Goal: Task Accomplishment & Management: Manage account settings

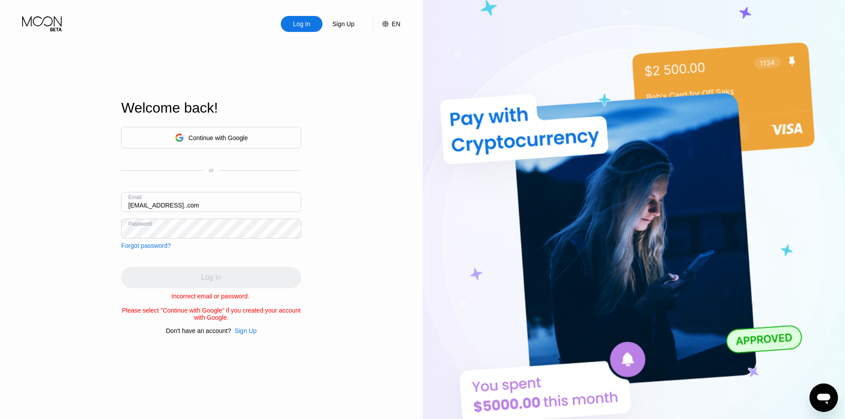
click at [184, 203] on input "davidbellup@gmail..com" at bounding box center [211, 202] width 180 height 20
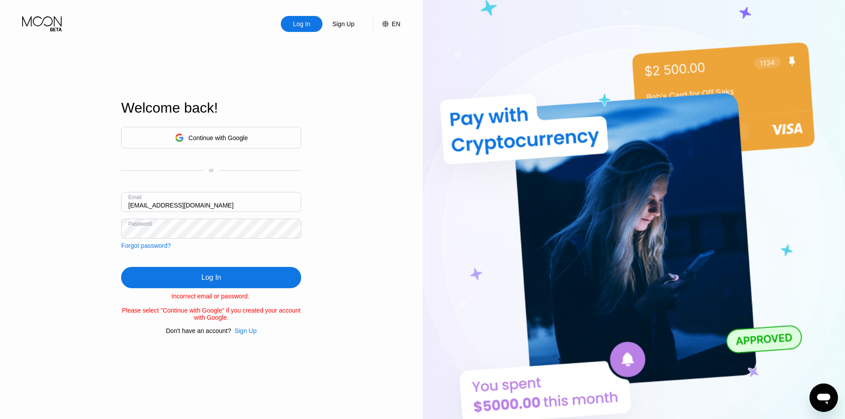
type input "[EMAIL_ADDRESS][DOMAIN_NAME]"
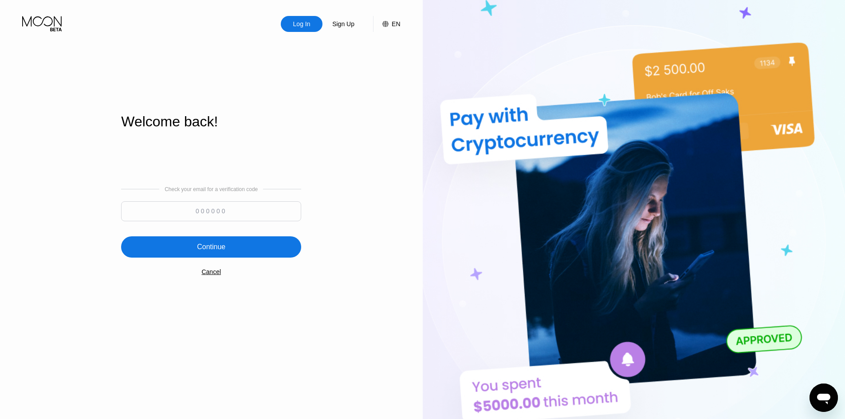
click at [202, 206] on input at bounding box center [211, 211] width 180 height 20
paste input "466468"
type input "466468"
click at [229, 246] on div "Continue" at bounding box center [211, 246] width 180 height 21
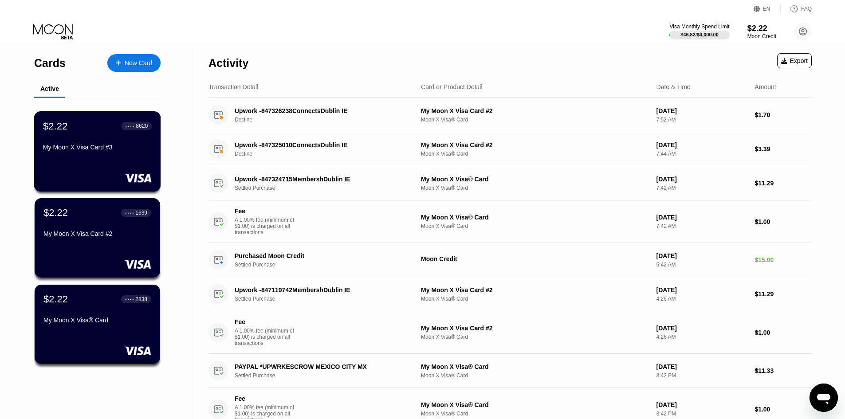
click at [107, 177] on div at bounding box center [97, 177] width 109 height 9
click at [54, 225] on div "$2.22 ● ● ● ● 1639 My Moon X Visa Card #2" at bounding box center [97, 224] width 109 height 34
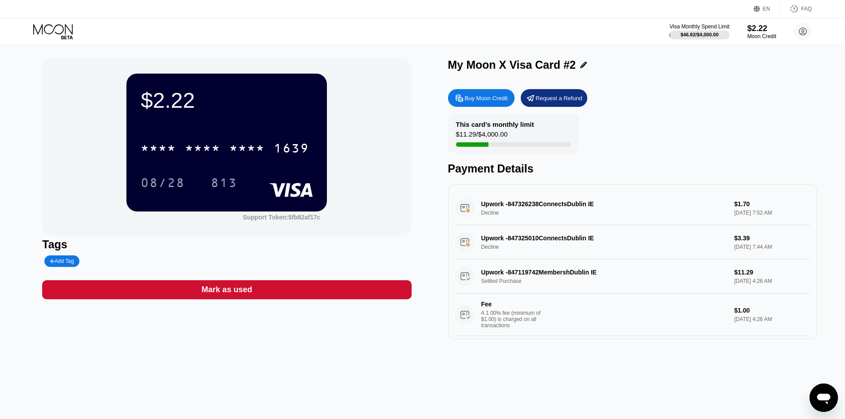
click at [54, 32] on icon at bounding box center [53, 32] width 41 height 16
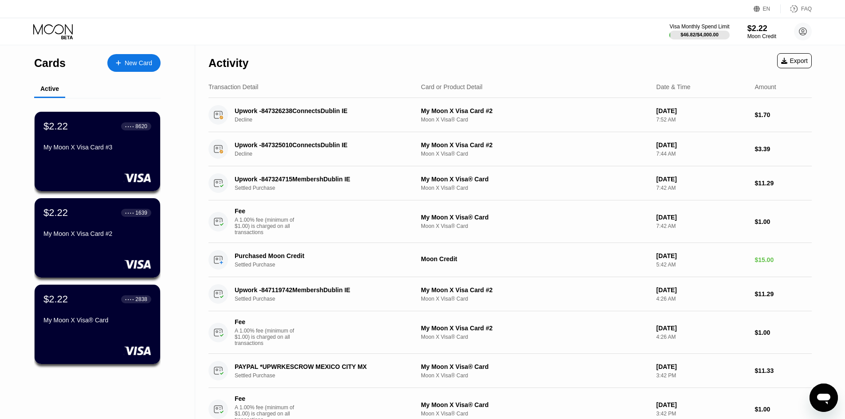
click at [100, 324] on div "My Moon X Visa® Card" at bounding box center [97, 320] width 108 height 7
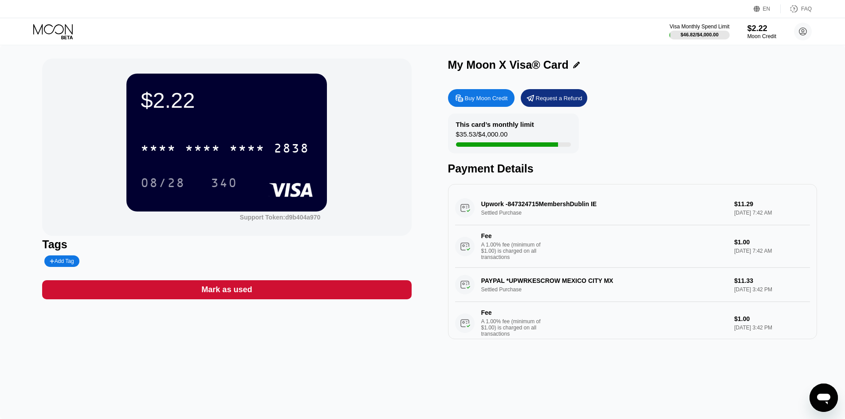
click at [57, 30] on icon at bounding box center [53, 32] width 41 height 16
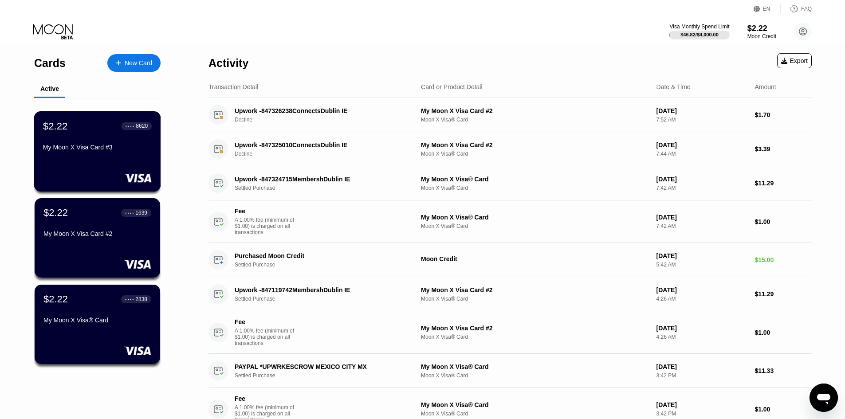
click at [117, 159] on div "$2.22 ● ● ● ● 8620 My Moon X Visa Card #3" at bounding box center [97, 151] width 127 height 80
click at [137, 161] on div "$2.22 ● ● ● ● 8620 My Moon X Visa Card #3" at bounding box center [97, 151] width 127 height 80
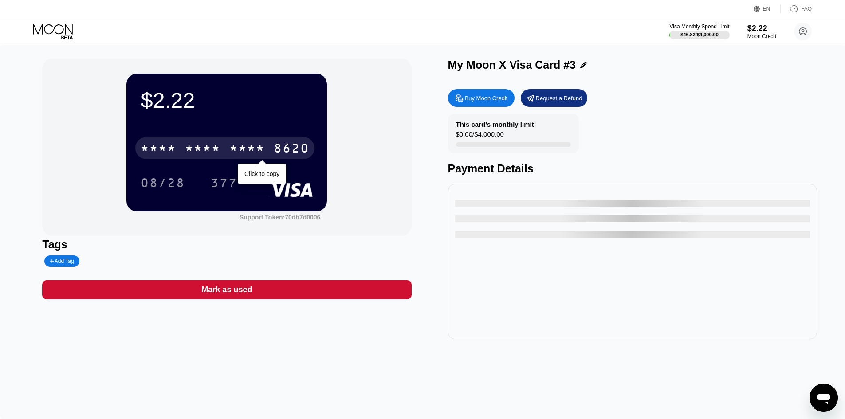
click at [247, 151] on div "* * * *" at bounding box center [246, 149] width 35 height 14
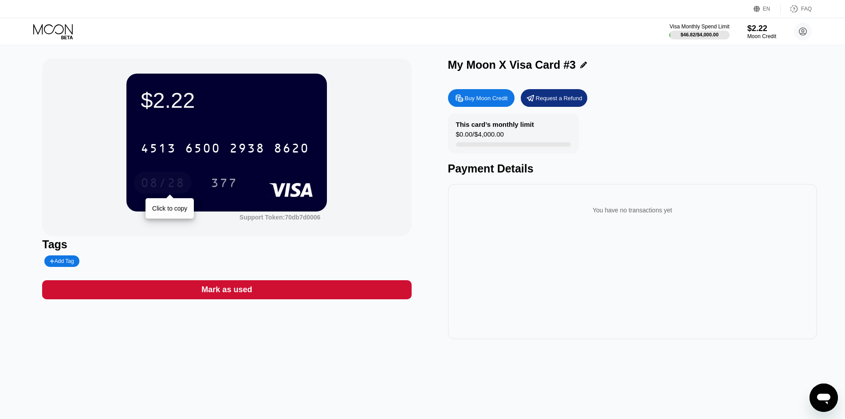
click at [151, 186] on div "08/28" at bounding box center [163, 184] width 44 height 14
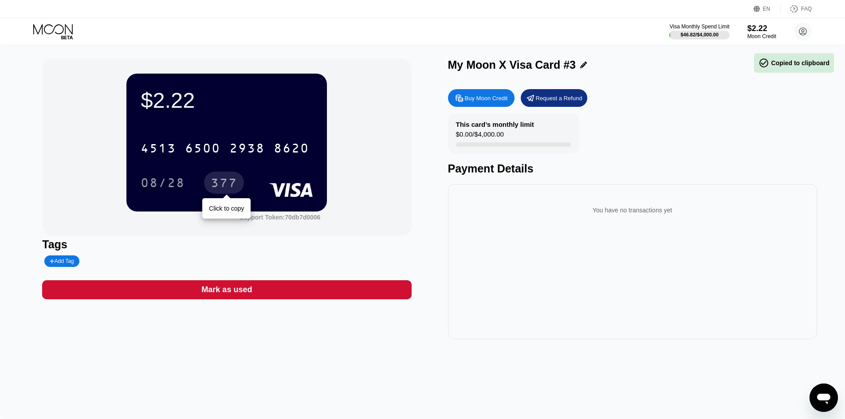
click at [231, 185] on div "377" at bounding box center [224, 184] width 27 height 14
click at [775, 31] on div "$2.22" at bounding box center [762, 28] width 30 height 9
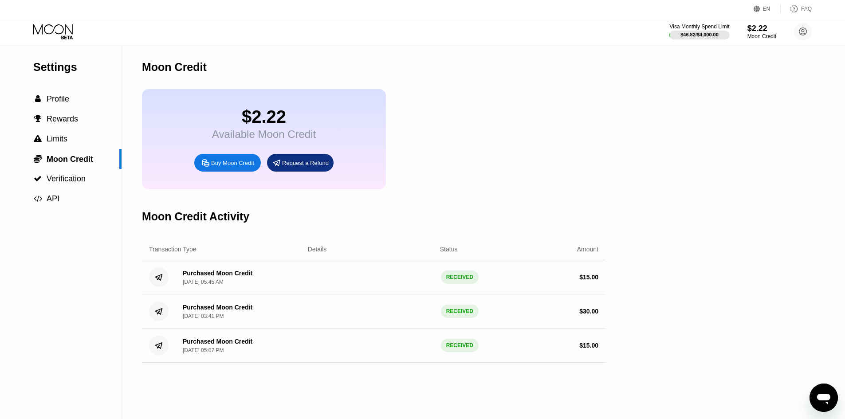
click at [239, 165] on div "Buy Moon Credit" at bounding box center [232, 163] width 43 height 8
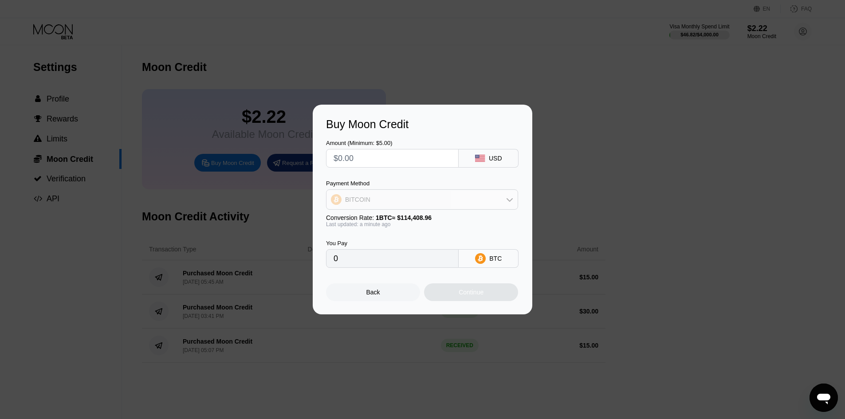
click at [433, 201] on div "BITCOIN" at bounding box center [422, 200] width 191 height 18
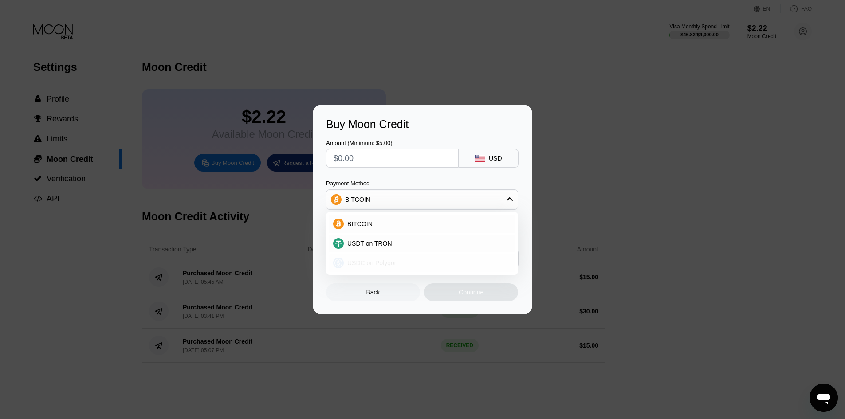
click at [395, 257] on div "USDC on Polygon" at bounding box center [422, 263] width 187 height 18
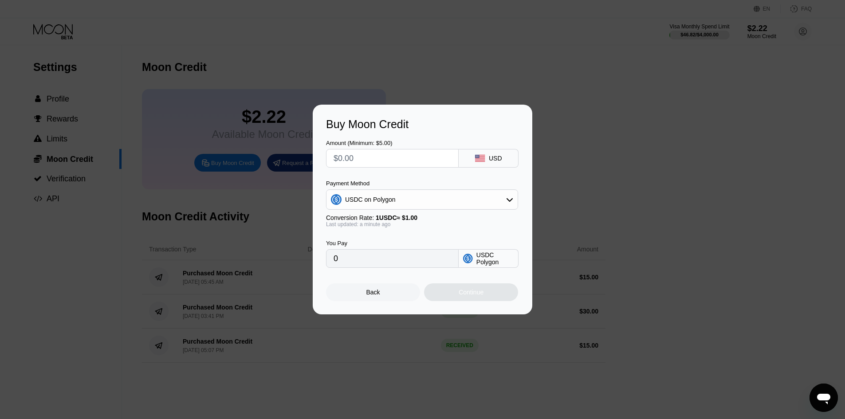
click at [385, 163] on input "text" at bounding box center [393, 159] width 118 height 18
type input "$2"
type input "2.00000000"
type input "$21"
type input "21.00000000"
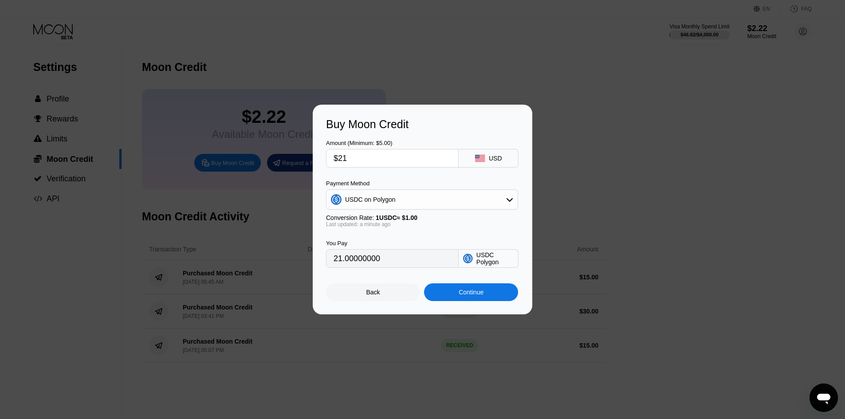
type input "$21"
click at [467, 296] on div "Continue" at bounding box center [471, 292] width 25 height 7
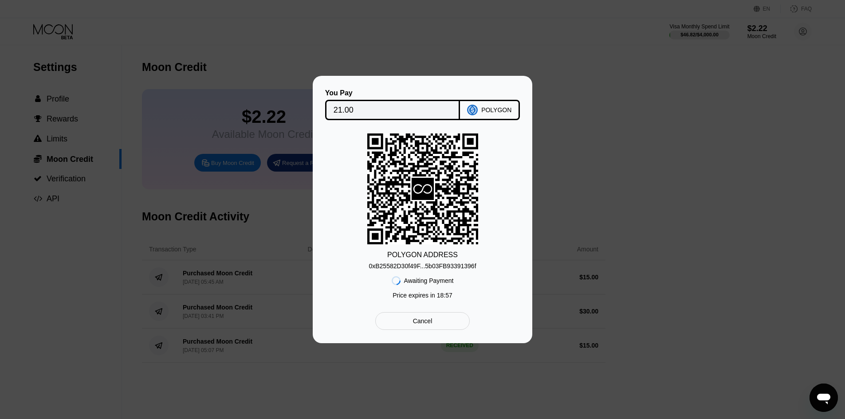
click at [425, 264] on div "0xB25582D30f49F...5b03FB93391396f" at bounding box center [422, 266] width 107 height 7
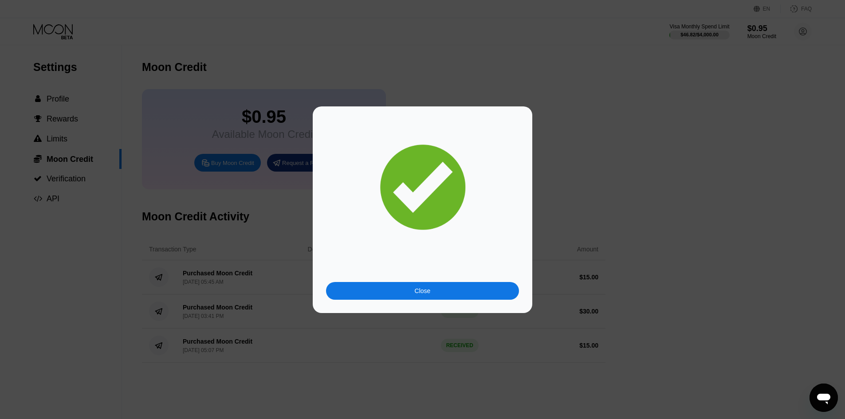
click at [359, 287] on div "Close" at bounding box center [422, 291] width 193 height 18
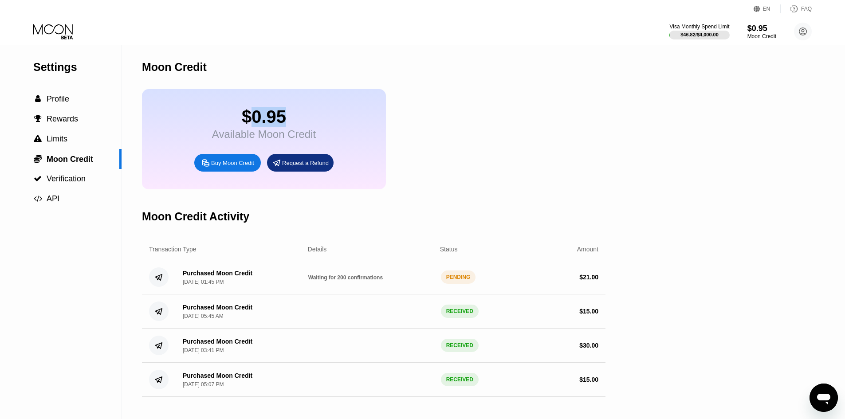
drag, startPoint x: 249, startPoint y: 119, endPoint x: 301, endPoint y: 117, distance: 52.0
click at [301, 117] on div "$0.95" at bounding box center [264, 117] width 104 height 20
click at [477, 152] on div "$0.95 Available Moon Credit Buy Moon Credit Request a Refund" at bounding box center [374, 139] width 464 height 100
click at [193, 132] on div "$0.95 Available Moon Credit Buy Moon Credit Request a Refund" at bounding box center [264, 139] width 244 height 100
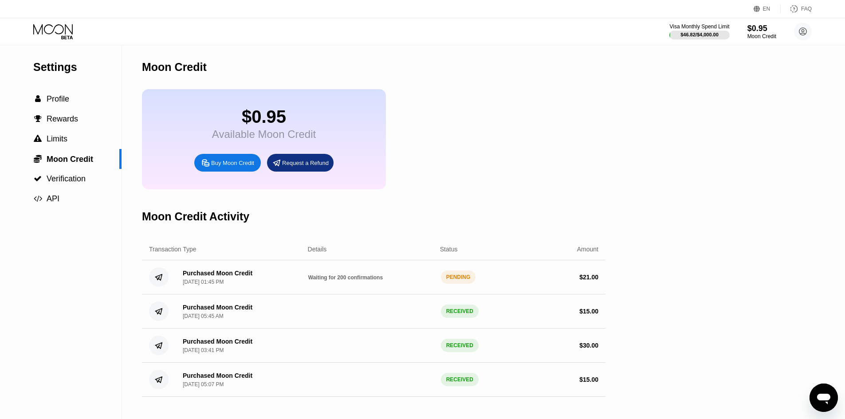
click at [238, 141] on div "Available Moon Credit" at bounding box center [264, 134] width 104 height 12
click at [506, 139] on div "$0.95 Available Moon Credit Buy Moon Credit Request a Refund" at bounding box center [374, 139] width 464 height 100
click at [82, 103] on div " Profile" at bounding box center [61, 98] width 122 height 9
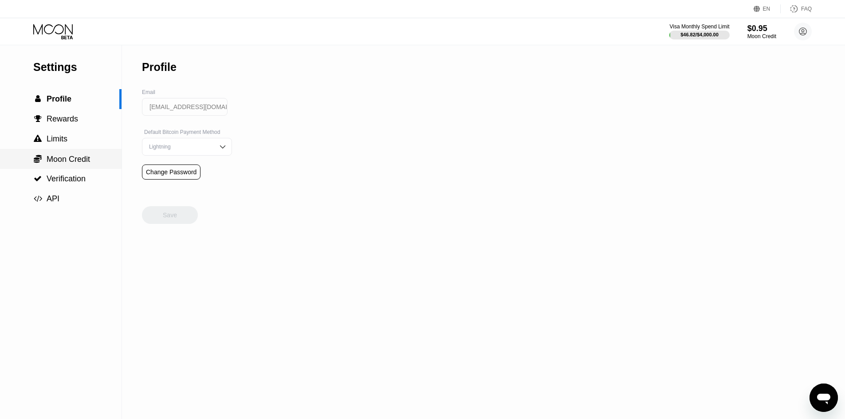
click at [61, 162] on span "Moon Credit" at bounding box center [68, 159] width 43 height 9
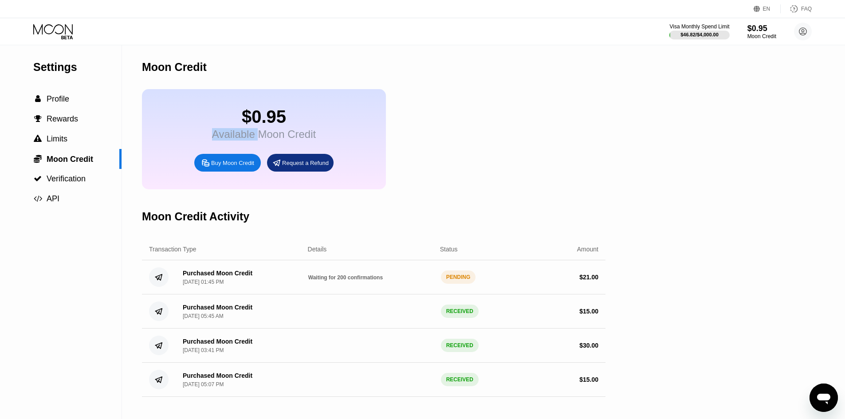
click at [693, 171] on div "Settings  Profile  Rewards  Limits  Moon Credit  Verification  API Moon C…" at bounding box center [422, 232] width 845 height 374
click at [60, 37] on icon at bounding box center [53, 32] width 41 height 16
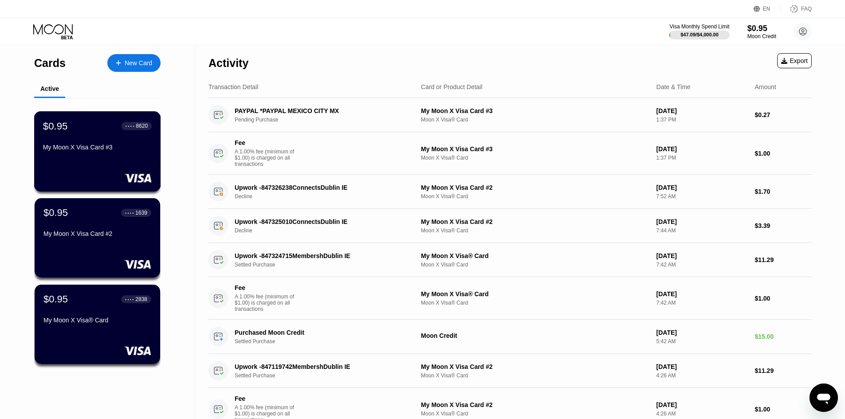
click at [112, 168] on div "$0.95 ● ● ● ● 8620 My Moon X Visa Card #3" at bounding box center [97, 151] width 127 height 80
click at [112, 57] on div "New Card" at bounding box center [133, 63] width 53 height 18
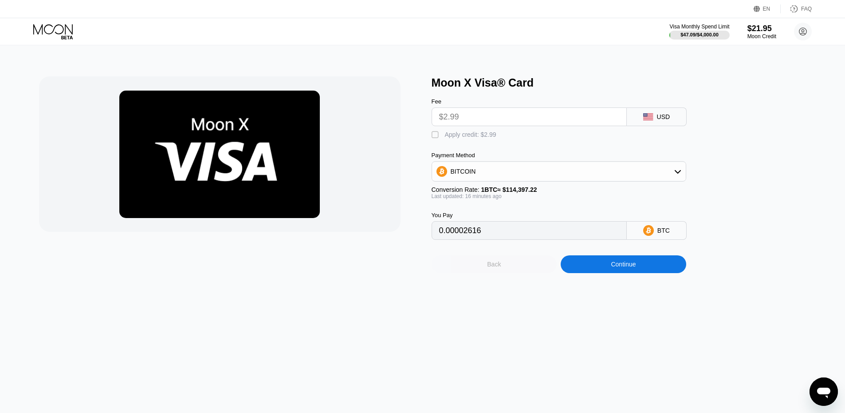
click at [504, 268] on div "Back" at bounding box center [495, 264] width 126 height 18
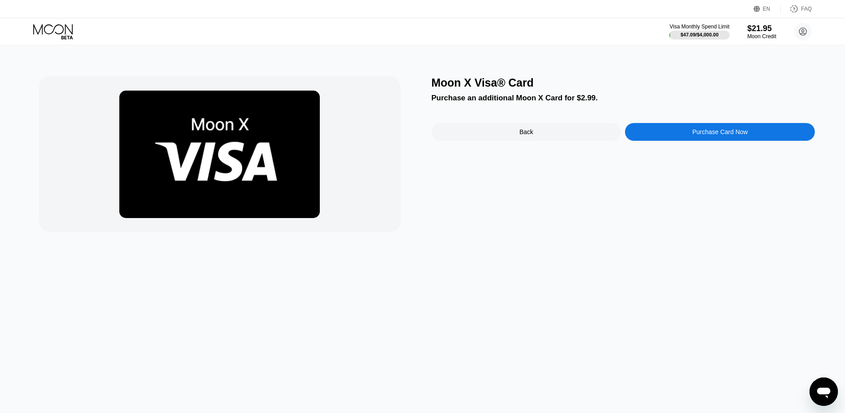
click at [511, 136] on div "Back" at bounding box center [527, 132] width 190 height 18
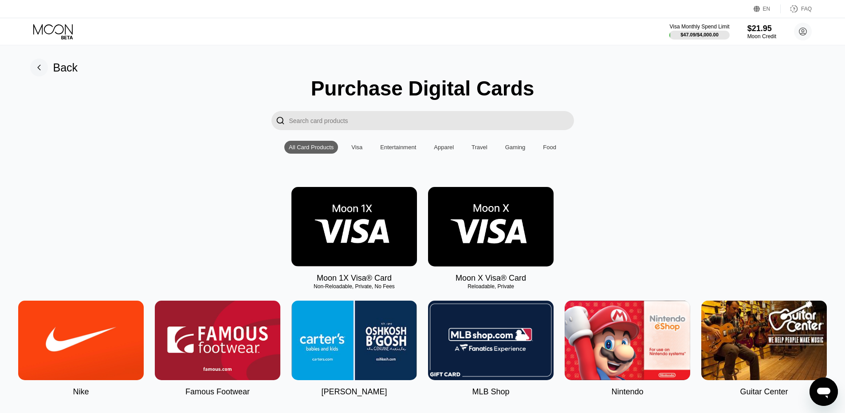
click at [45, 73] on rect at bounding box center [39, 68] width 18 height 18
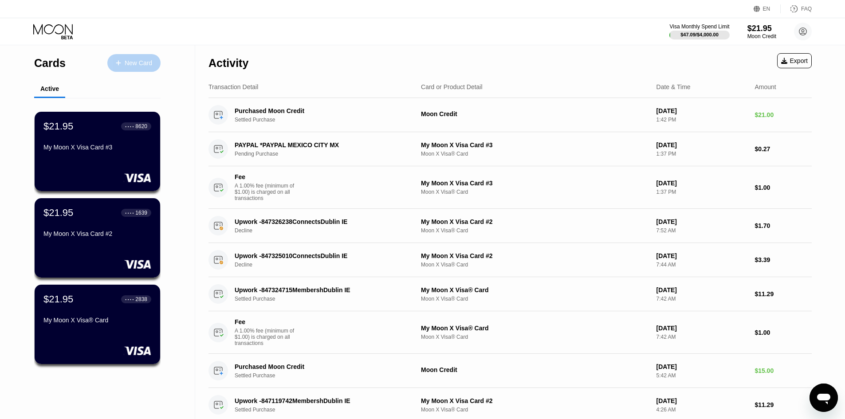
click at [129, 65] on div "New Card" at bounding box center [139, 63] width 28 height 8
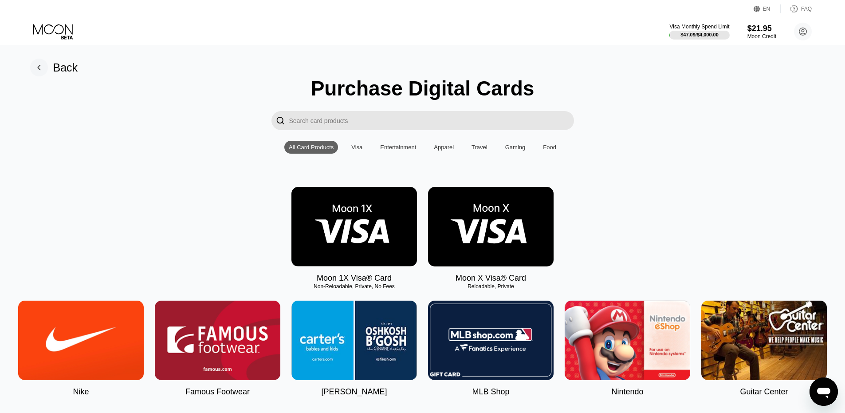
click at [474, 241] on img at bounding box center [491, 226] width 126 height 79
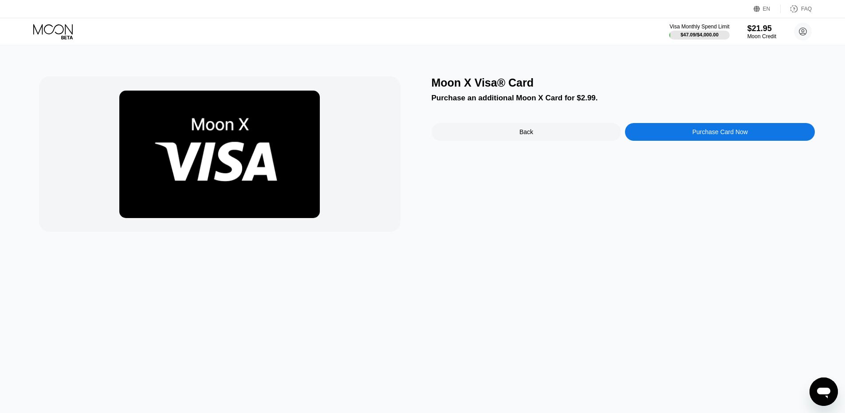
click at [693, 133] on div "Purchase Card Now" at bounding box center [720, 131] width 55 height 7
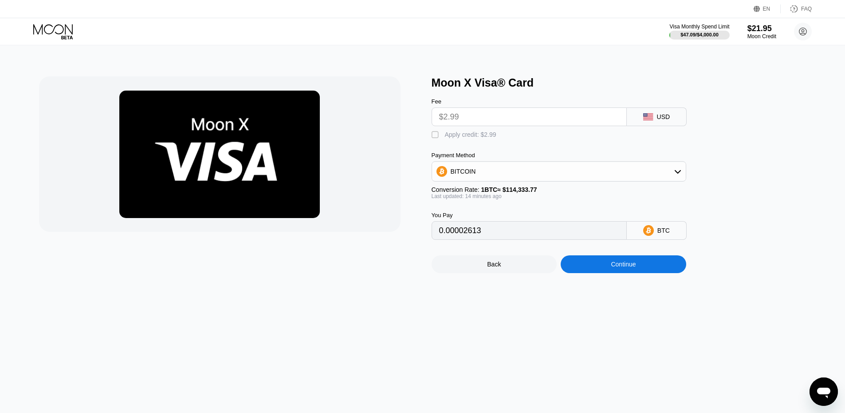
click at [469, 138] on div "Apply credit: $2.99" at bounding box center [470, 134] width 51 height 7
type input "0"
click at [659, 268] on div "Continue" at bounding box center [624, 264] width 126 height 18
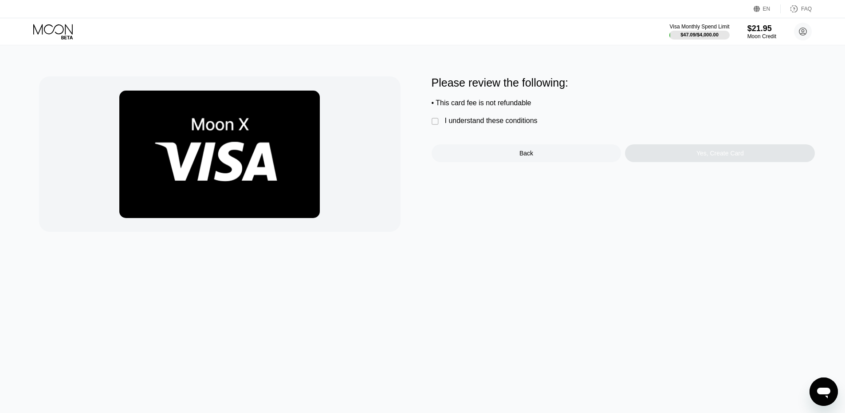
click at [517, 125] on div "I understand these conditions" at bounding box center [491, 121] width 93 height 8
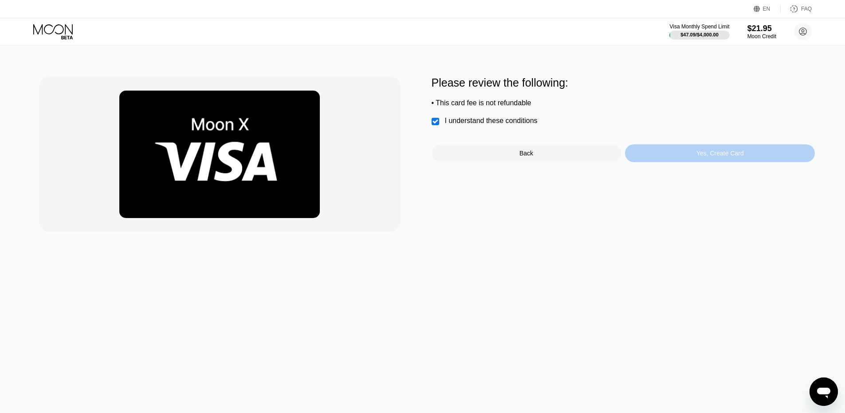
click at [650, 155] on div "Yes, Create Card" at bounding box center [720, 153] width 190 height 18
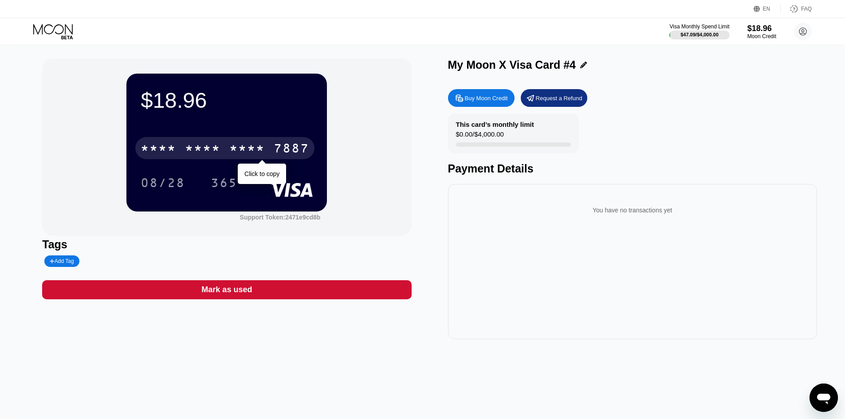
click at [293, 154] on div "7887" at bounding box center [291, 149] width 35 height 14
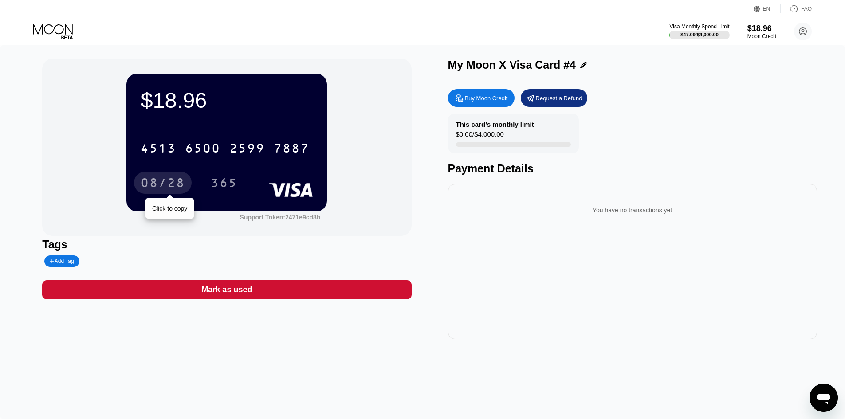
click at [191, 188] on div "08/28" at bounding box center [163, 183] width 58 height 22
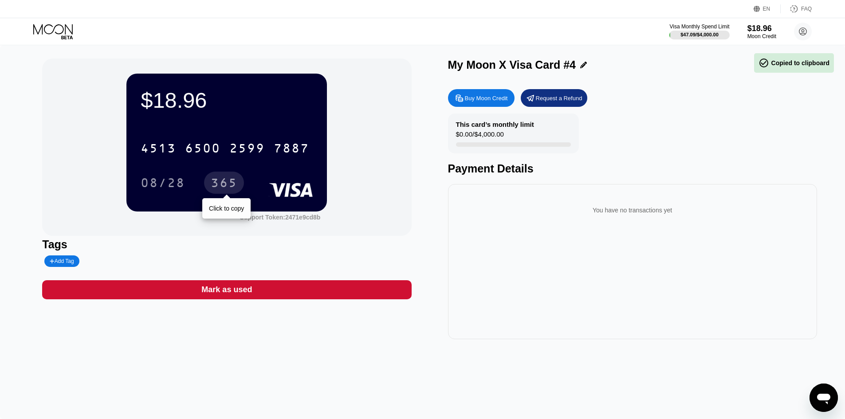
click at [228, 189] on div "365" at bounding box center [224, 184] width 27 height 14
click at [224, 183] on div "365" at bounding box center [224, 184] width 27 height 14
click at [224, 188] on div "365" at bounding box center [224, 184] width 27 height 14
click at [47, 30] on icon at bounding box center [53, 32] width 41 height 16
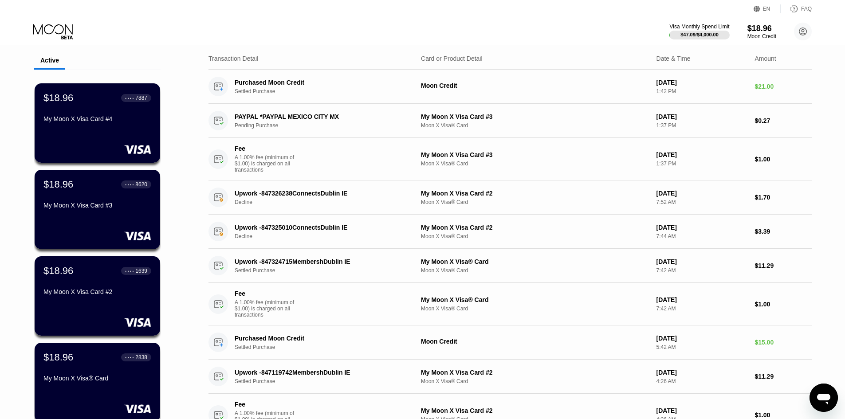
scroll to position [44, 0]
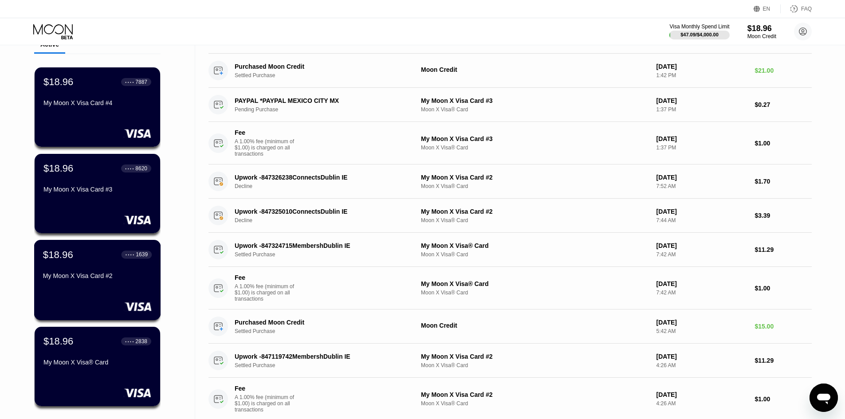
click at [144, 283] on div "My Moon X Visa Card #2" at bounding box center [97, 277] width 109 height 11
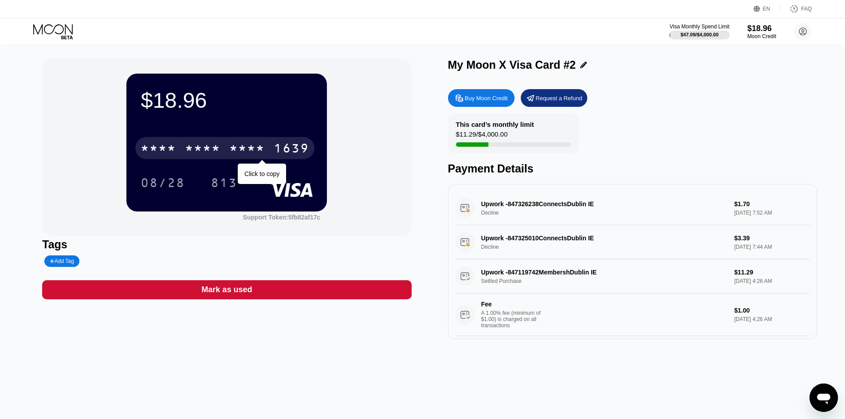
click at [254, 147] on div "* * * *" at bounding box center [246, 149] width 35 height 14
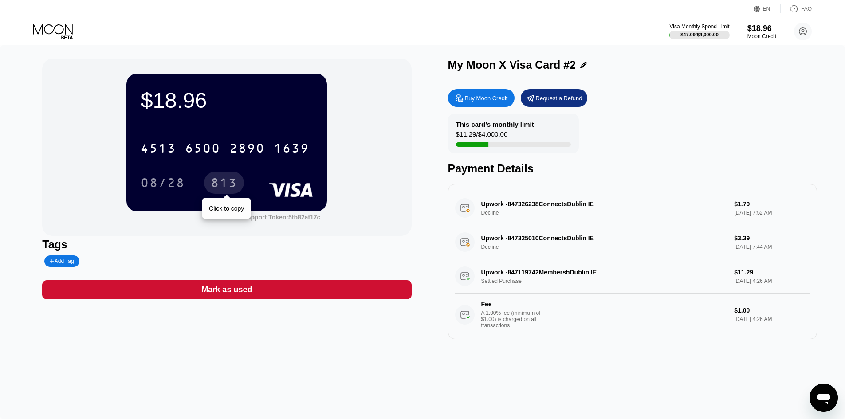
click at [231, 189] on div "813" at bounding box center [224, 184] width 27 height 14
click at [42, 31] on icon at bounding box center [52, 29] width 39 height 10
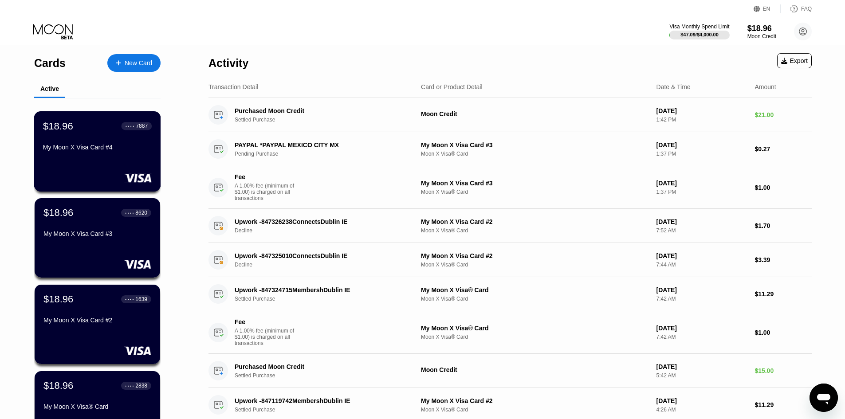
click at [108, 154] on div "My Moon X Visa Card #4" at bounding box center [97, 149] width 109 height 11
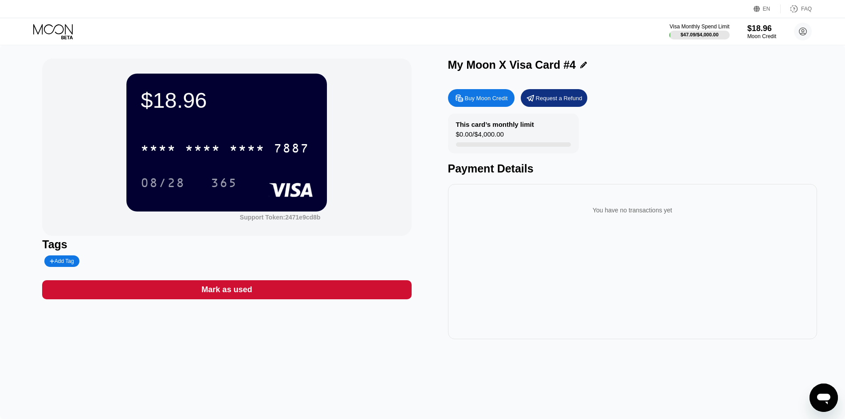
click at [6, 14] on div "EN Language Select an item Save FAQ" at bounding box center [422, 9] width 845 height 18
click at [46, 28] on icon at bounding box center [53, 32] width 41 height 16
